Goal: Book appointment/travel/reservation

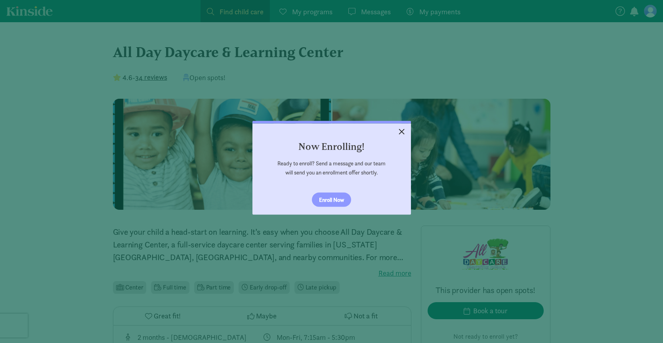
click at [402, 130] on link "×" at bounding box center [402, 130] width 14 height 14
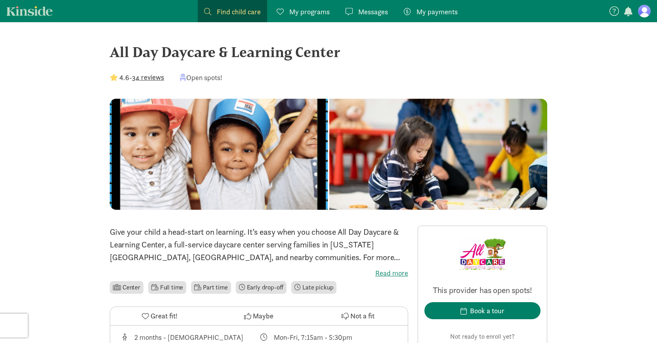
click at [150, 79] on button "34 reviews" at bounding box center [148, 77] width 32 height 11
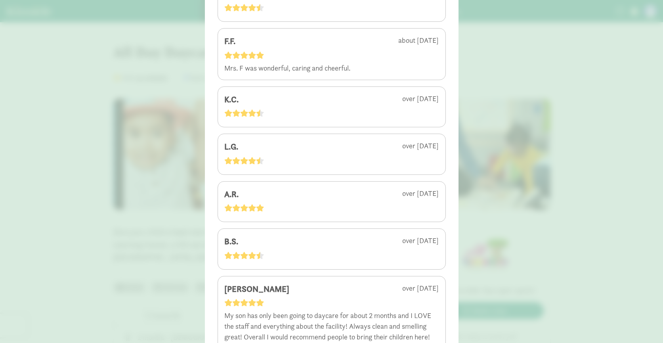
scroll to position [277, 0]
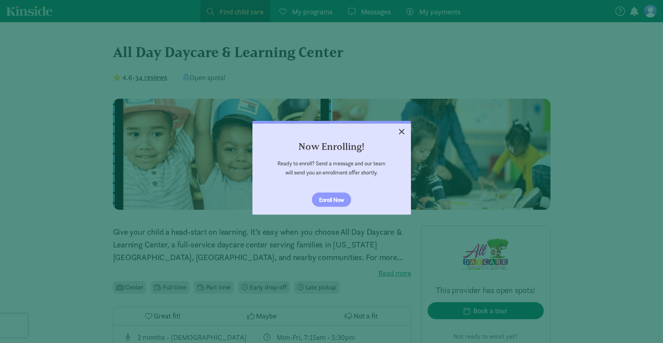
click at [398, 132] on link "×" at bounding box center [402, 130] width 14 height 14
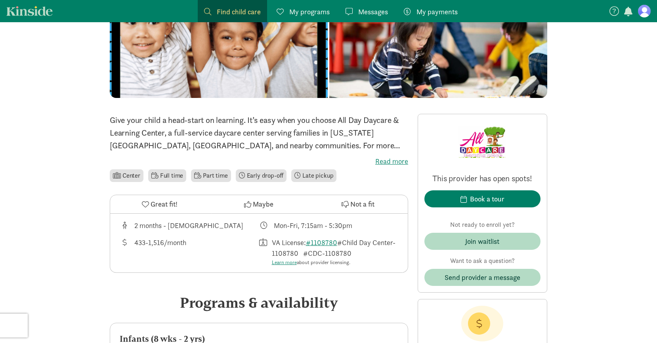
scroll to position [119, 0]
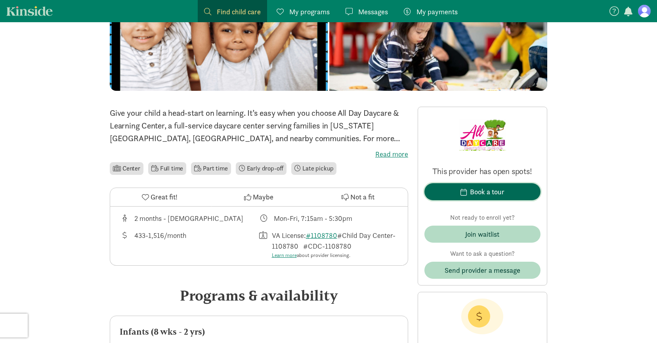
click at [484, 193] on div "Book a tour" at bounding box center [487, 191] width 34 height 11
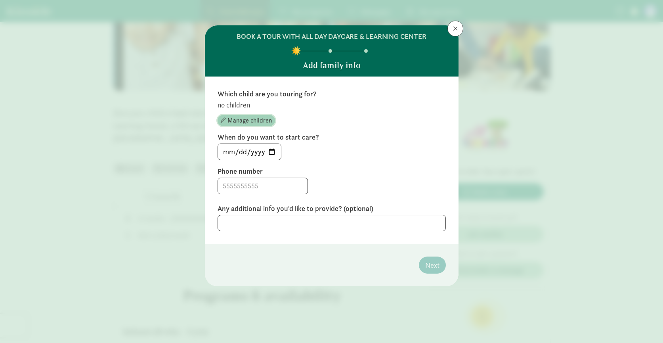
click at [267, 119] on span "Manage children" at bounding box center [249, 121] width 44 height 10
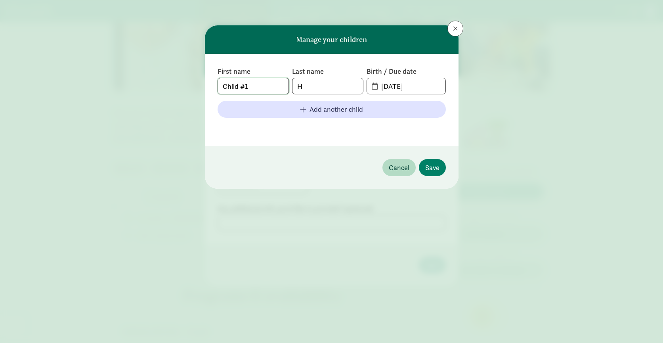
drag, startPoint x: 254, startPoint y: 87, endPoint x: 215, endPoint y: 86, distance: 38.9
click at [215, 86] on div "First name Child #1 Last name H Birth / Due date [DATE] Add another child" at bounding box center [332, 100] width 254 height 92
type input "[PERSON_NAME]"
drag, startPoint x: 393, startPoint y: 88, endPoint x: 374, endPoint y: 85, distance: 19.6
click at [375, 85] on span "[DATE]" at bounding box center [406, 86] width 78 height 16
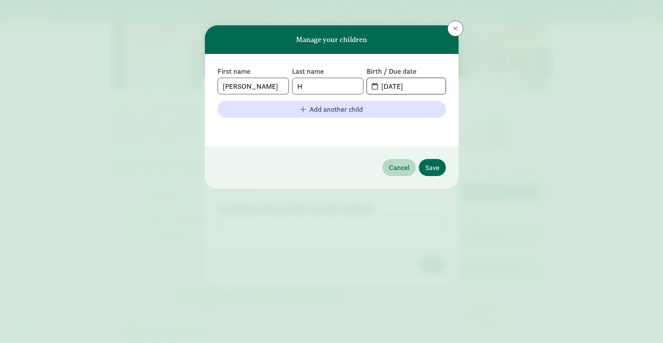
type input "[DATE]"
click at [439, 164] on span "Save" at bounding box center [432, 167] width 14 height 11
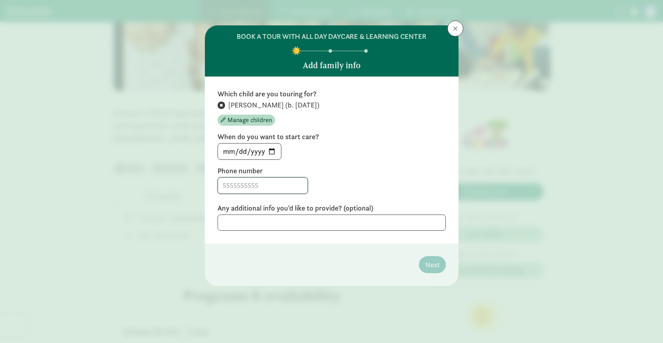
click at [241, 187] on input at bounding box center [263, 186] width 90 height 16
type input "9042072343"
click at [316, 221] on textarea at bounding box center [332, 222] width 228 height 16
click at [325, 223] on textarea at bounding box center [332, 222] width 228 height 16
type textarea "M"
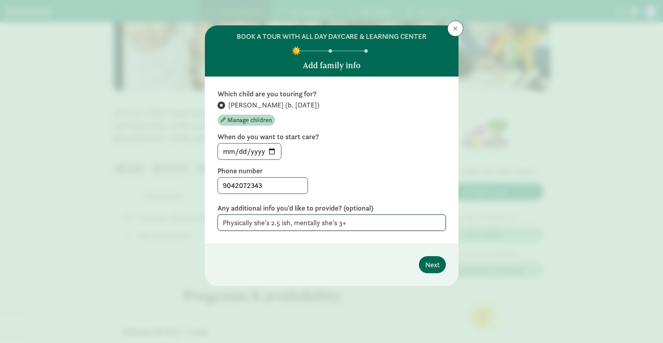
type textarea "Physically she's 2.5 ish, mentally she's 3+"
click at [431, 263] on span "Next" at bounding box center [432, 264] width 14 height 11
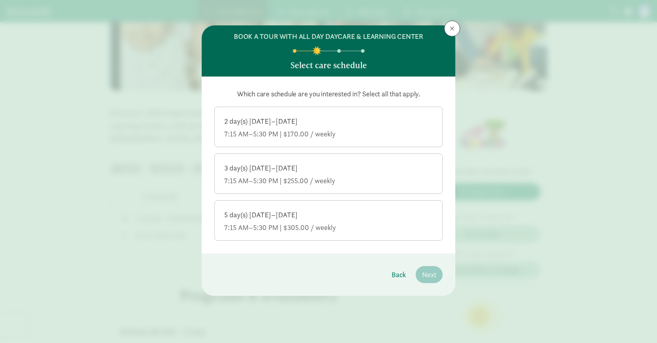
click at [355, 231] on div "7:15 AM–5:30 PM | $305.00 / weekly" at bounding box center [328, 228] width 208 height 10
click at [0, 0] on input "5 day(s) [DATE]–[DATE] 7:15 AM–5:30 PM | $305.00 / weekly" at bounding box center [0, 0] width 0 height 0
click at [428, 271] on span "Next" at bounding box center [429, 274] width 14 height 11
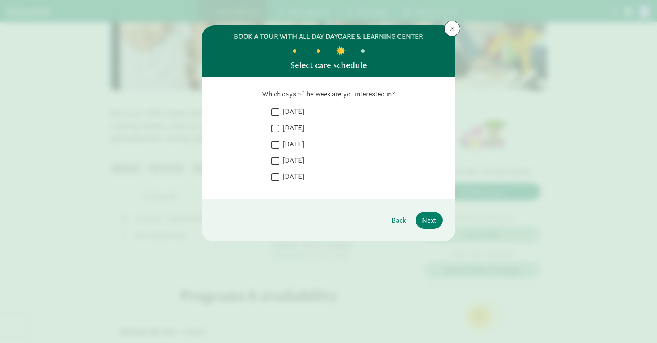
click at [274, 111] on input "[DATE]" at bounding box center [275, 112] width 8 height 11
checkbox input "true"
click at [279, 129] on input "[DATE]" at bounding box center [275, 128] width 8 height 11
checkbox input "true"
click at [277, 145] on input "[DATE]" at bounding box center [275, 144] width 8 height 11
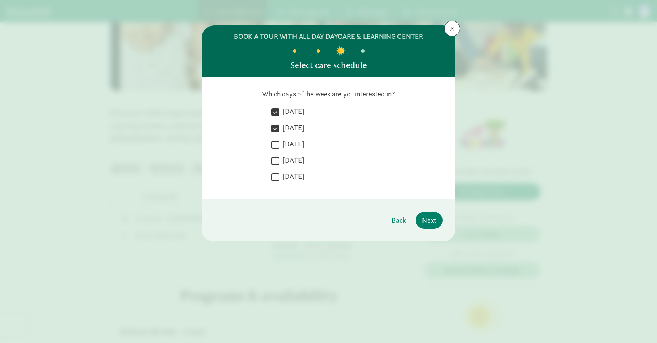
checkbox input "true"
click at [274, 164] on input "[DATE]" at bounding box center [275, 160] width 8 height 11
checkbox input "true"
click at [277, 178] on input "[DATE]" at bounding box center [275, 177] width 8 height 11
checkbox input "true"
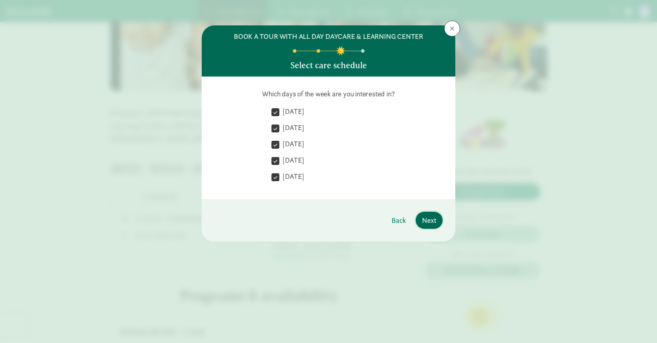
click at [426, 220] on span "Next" at bounding box center [429, 220] width 14 height 11
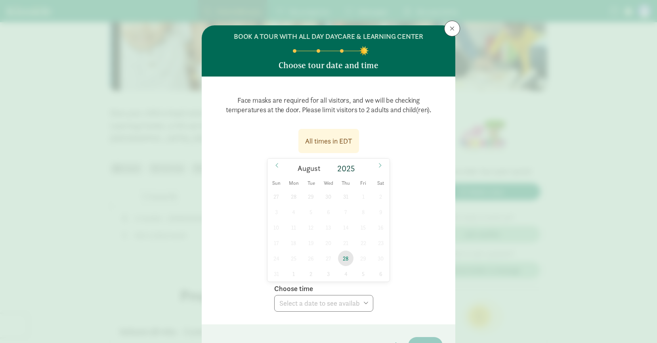
click at [342, 256] on span "28" at bounding box center [345, 257] width 15 height 15
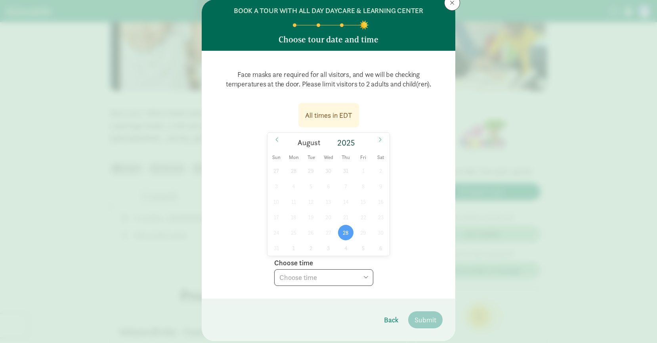
scroll to position [40, 0]
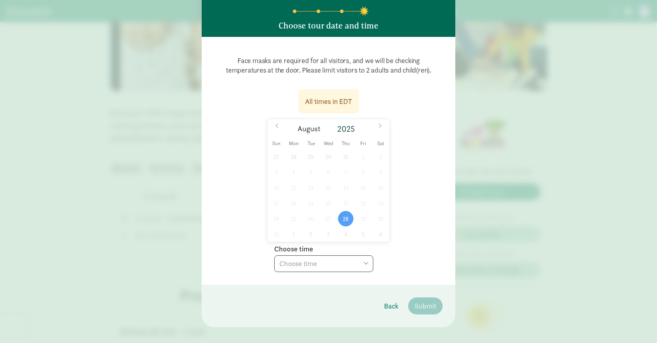
click at [352, 267] on select "Choose time 05:30 PM" at bounding box center [323, 263] width 99 height 17
click at [367, 262] on select "Choose time 05:30 PM" at bounding box center [323, 263] width 99 height 17
select select "[DATE]T17:30:00.000-04:00"
click at [274, 255] on select "Choose time 05:30 PM" at bounding box center [323, 263] width 99 height 17
click at [375, 124] on span at bounding box center [380, 125] width 13 height 13
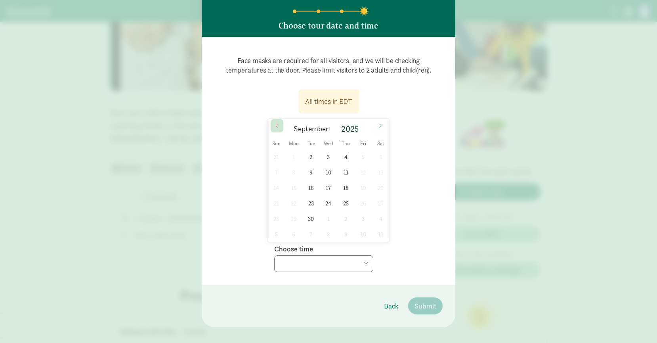
click at [271, 123] on span at bounding box center [277, 125] width 13 height 13
click at [376, 128] on span at bounding box center [380, 125] width 13 height 13
click at [307, 158] on span "2" at bounding box center [310, 156] width 15 height 15
click at [368, 264] on select "Choose time 05:00 PM 05:30 PM" at bounding box center [323, 263] width 99 height 17
click at [268, 119] on div "[DATE]" at bounding box center [328, 128] width 122 height 19
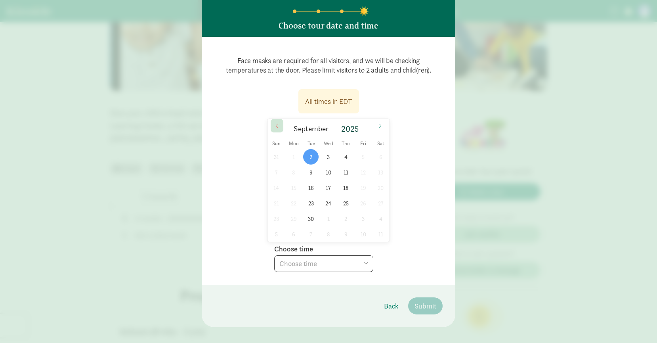
click at [277, 130] on span at bounding box center [277, 125] width 13 height 13
click at [343, 217] on span "28" at bounding box center [345, 218] width 15 height 15
click at [367, 260] on select "Choose time 05:30 PM" at bounding box center [323, 263] width 99 height 17
select select "[DATE]T17:30:00.000-04:00"
click at [274, 255] on select "Choose time 05:30 PM" at bounding box center [323, 263] width 99 height 17
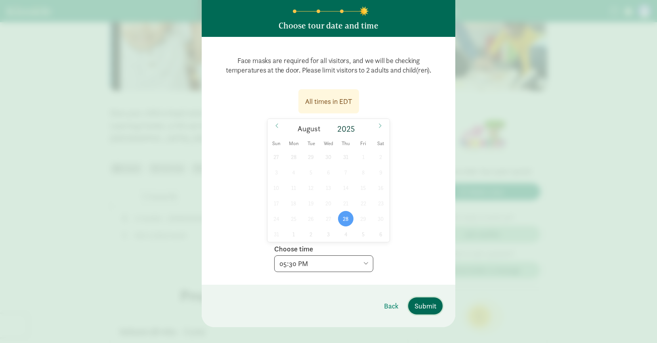
click at [422, 303] on span "Submit" at bounding box center [425, 305] width 22 height 11
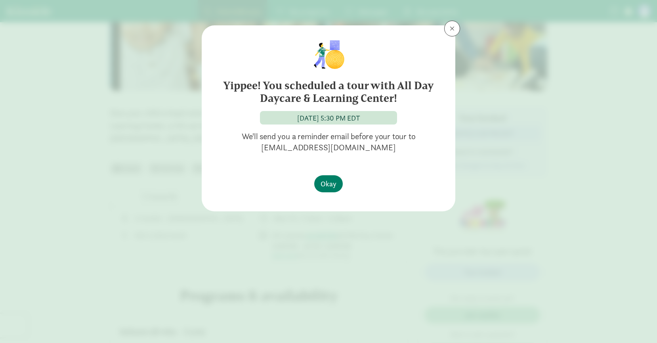
scroll to position [0, 0]
click at [333, 182] on span "Okay" at bounding box center [329, 183] width 16 height 11
